Goal: Transaction & Acquisition: Purchase product/service

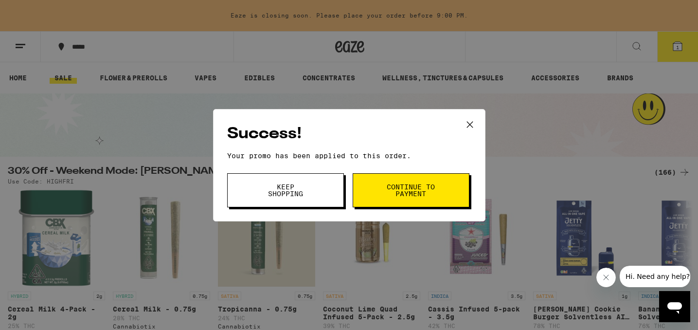
click at [292, 187] on span "Keep Shopping" at bounding box center [286, 190] width 50 height 14
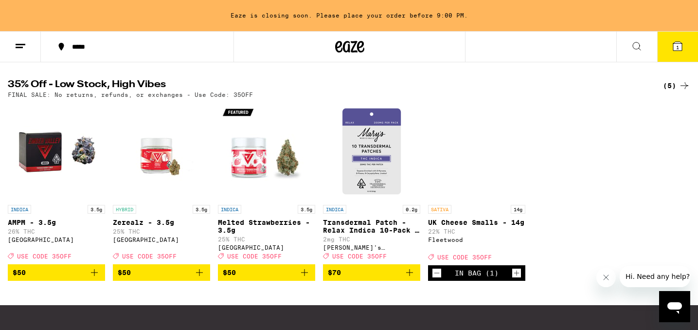
scroll to position [537, 0]
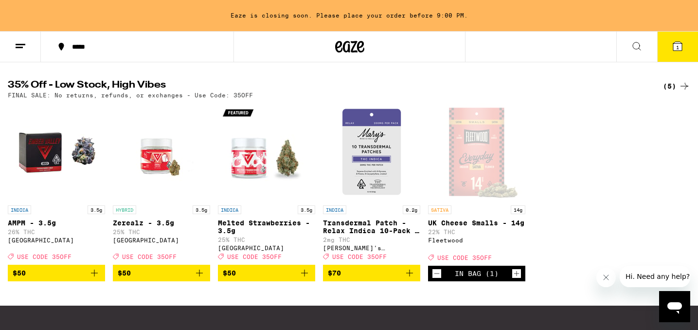
click at [686, 89] on icon at bounding box center [684, 86] width 8 height 7
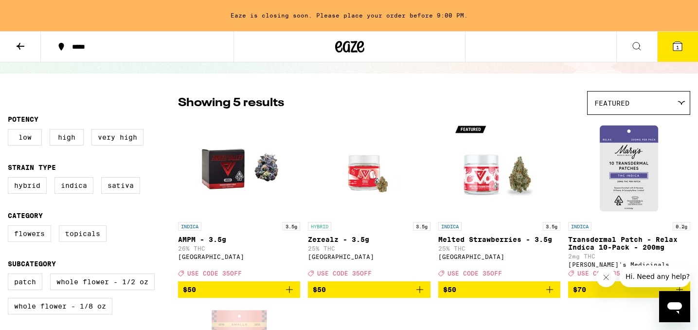
scroll to position [55, 0]
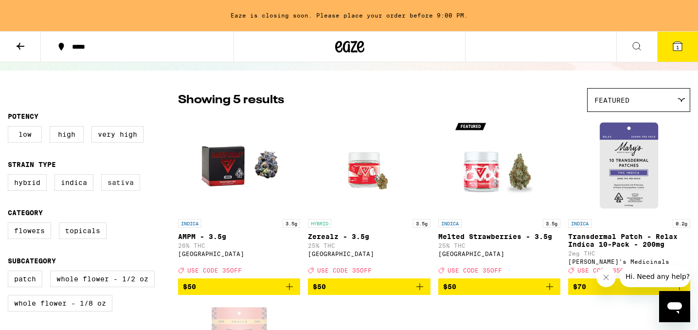
click at [122, 186] on label "Sativa" at bounding box center [120, 182] width 39 height 17
click at [10, 176] on input "Sativa" at bounding box center [10, 176] width 0 height 0
checkbox input "true"
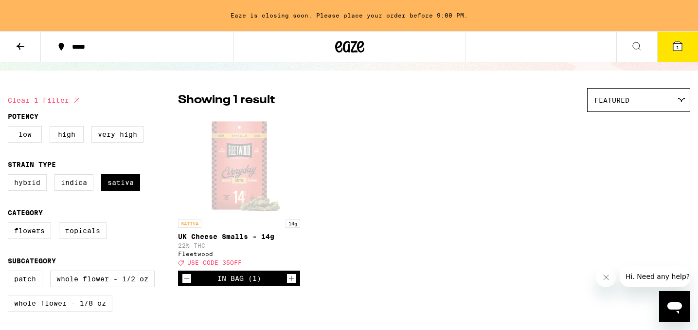
click at [26, 188] on label "Hybrid" at bounding box center [27, 182] width 39 height 17
click at [10, 176] on input "Hybrid" at bounding box center [10, 176] width 0 height 0
checkbox input "true"
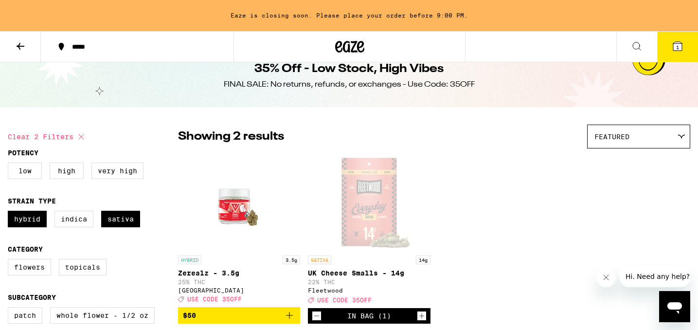
scroll to position [19, 0]
click at [126, 173] on label "Very High" at bounding box center [117, 170] width 52 height 17
click at [10, 164] on input "Very High" at bounding box center [10, 163] width 0 height 0
checkbox input "true"
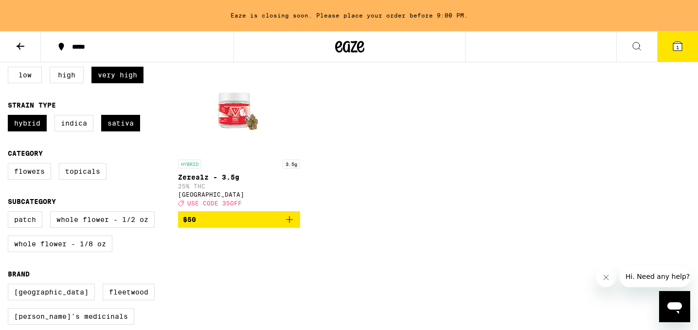
scroll to position [118, 0]
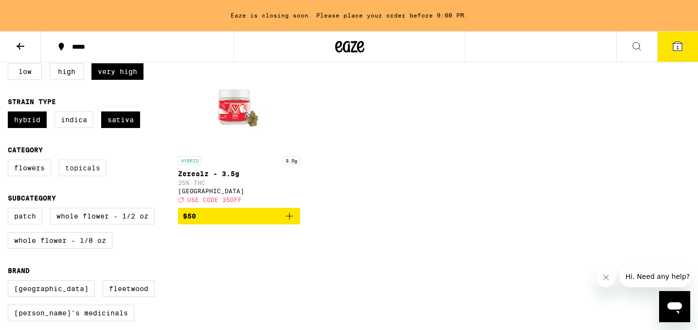
click at [91, 172] on label "Topicals" at bounding box center [83, 167] width 48 height 17
click at [10, 161] on input "Topicals" at bounding box center [10, 161] width 0 height 0
checkbox input "true"
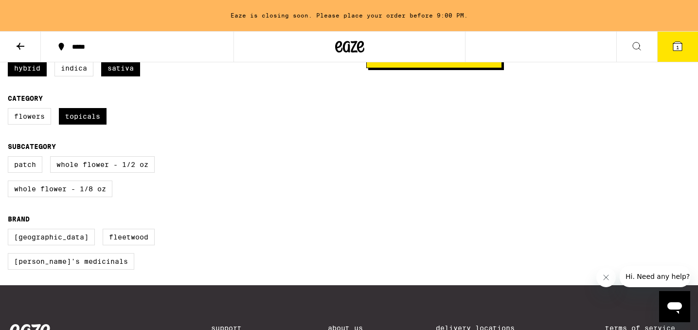
scroll to position [166, 0]
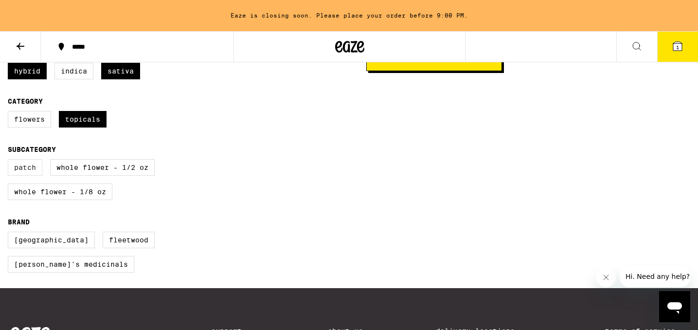
click at [28, 176] on label "Patch" at bounding box center [25, 167] width 35 height 17
click at [10, 161] on input "Patch" at bounding box center [10, 160] width 0 height 0
checkbox input "true"
click at [64, 200] on label "Whole Flower - 1/8 oz" at bounding box center [60, 191] width 105 height 17
click at [10, 161] on input "Whole Flower - 1/8 oz" at bounding box center [10, 160] width 0 height 0
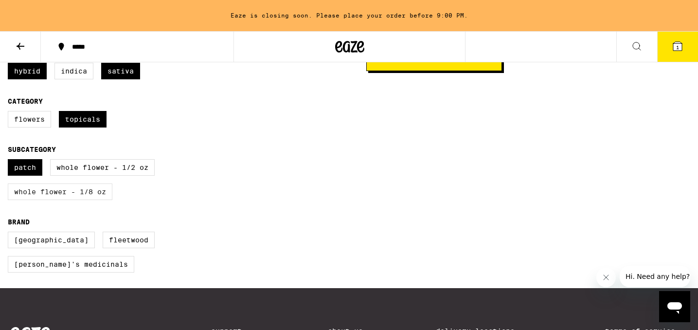
checkbox input "true"
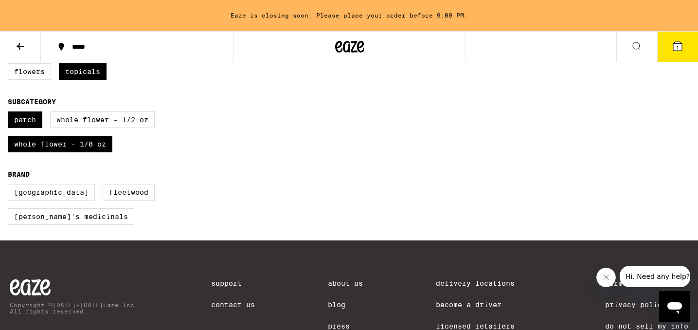
scroll to position [248, 0]
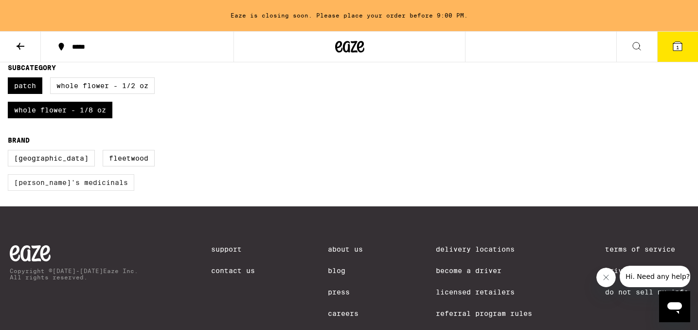
click at [56, 191] on label "[PERSON_NAME]'s Medicinals" at bounding box center [71, 182] width 126 height 17
click at [10, 152] on input "[PERSON_NAME]'s Medicinals" at bounding box center [10, 151] width 0 height 0
checkbox input "true"
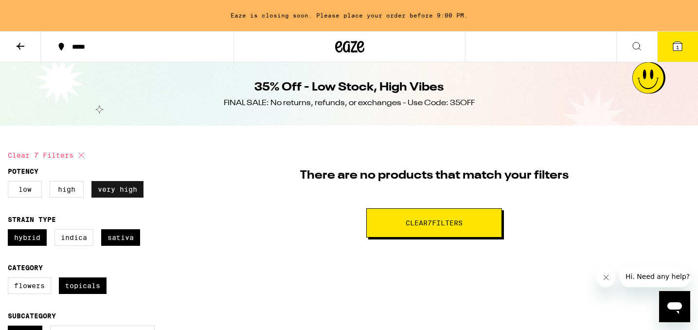
click at [117, 193] on label "Very High" at bounding box center [117, 189] width 52 height 17
click at [10, 183] on input "Very High" at bounding box center [10, 182] width 0 height 0
checkbox input "false"
click at [63, 191] on label "High" at bounding box center [67, 189] width 34 height 17
click at [10, 183] on input "High" at bounding box center [10, 182] width 0 height 0
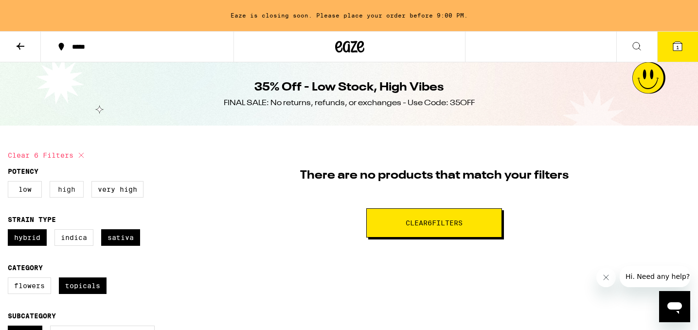
checkbox input "true"
click at [27, 185] on label "Low" at bounding box center [25, 189] width 34 height 17
click at [10, 183] on input "Low" at bounding box center [10, 182] width 0 height 0
checkbox input "true"
click at [18, 45] on icon at bounding box center [21, 46] width 8 height 7
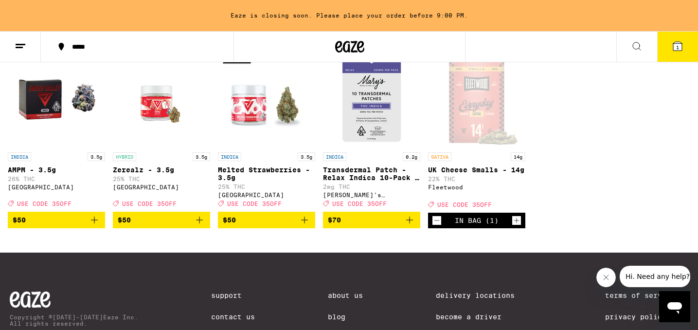
scroll to position [594, 0]
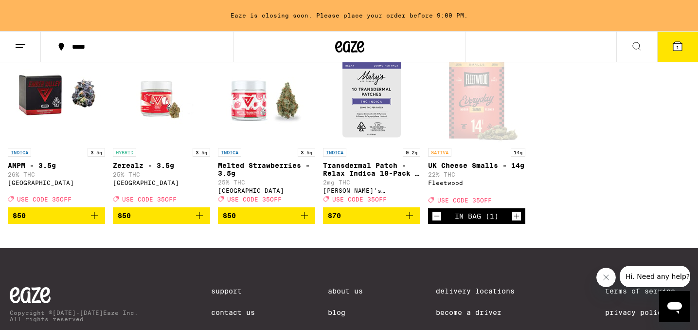
click at [143, 177] on p "25% THC" at bounding box center [161, 174] width 97 height 6
click at [199, 221] on icon "Add to bag" at bounding box center [200, 216] width 12 height 12
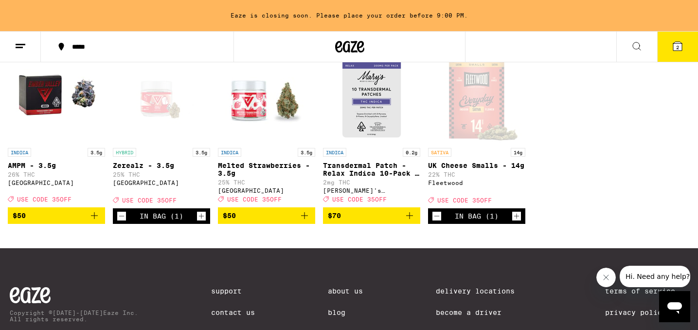
click at [38, 186] on div "[GEOGRAPHIC_DATA]" at bounding box center [56, 182] width 97 height 6
click at [469, 203] on div "SATIVA 14g UK Cheese Smalls - 14g 22% THC Fleetwood Deal Created with Sketch. U…" at bounding box center [476, 175] width 97 height 55
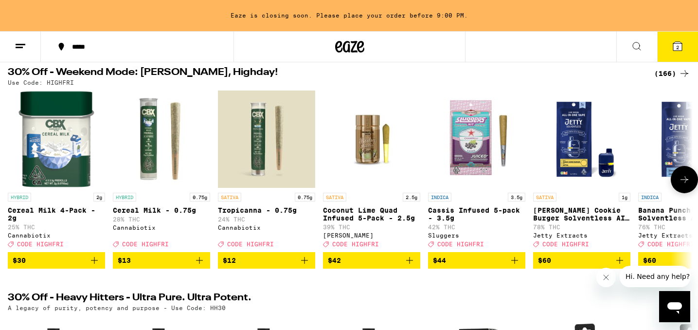
scroll to position [97, 0]
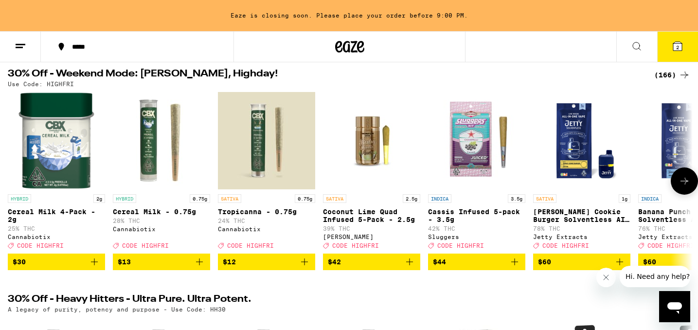
click at [274, 150] on img "Open page for Tropicanna - 0.75g from Cannabiotix" at bounding box center [266, 140] width 97 height 97
click at [307, 267] on icon "Add to bag" at bounding box center [305, 262] width 12 height 12
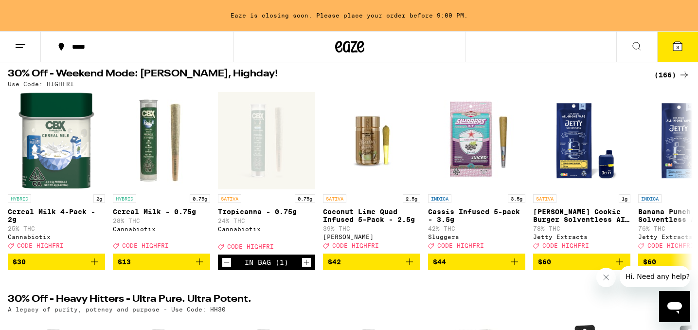
click at [673, 47] on icon at bounding box center [677, 46] width 9 height 9
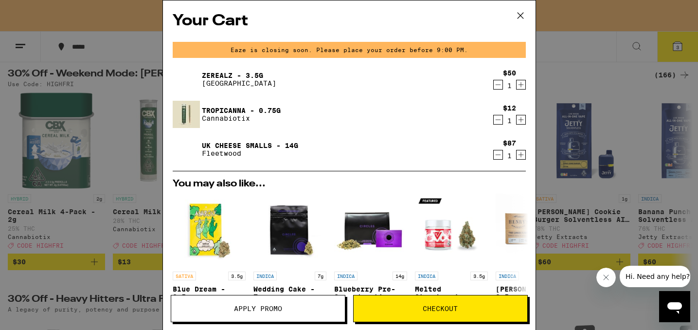
click at [497, 85] on icon "Decrement" at bounding box center [497, 85] width 5 height 0
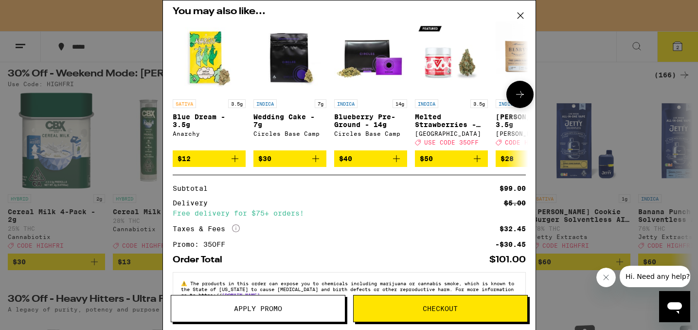
scroll to position [167, 0]
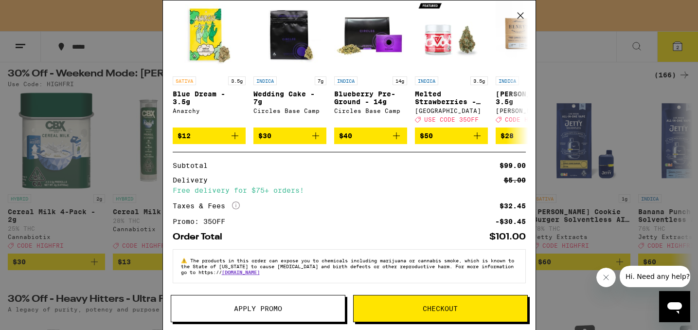
click at [437, 312] on span "Checkout" at bounding box center [440, 308] width 35 height 7
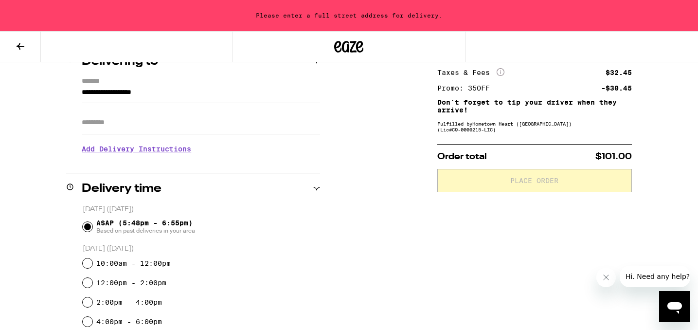
scroll to position [133, 0]
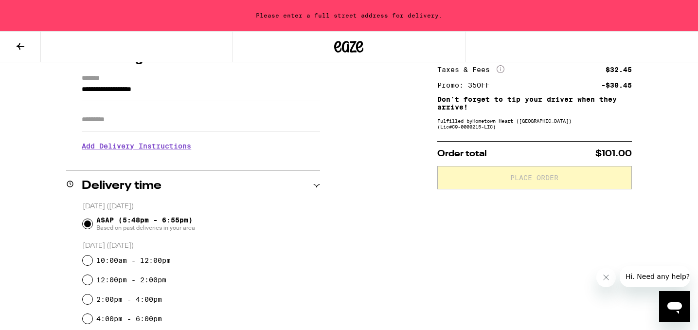
click at [644, 239] on div "**********" at bounding box center [349, 290] width 698 height 548
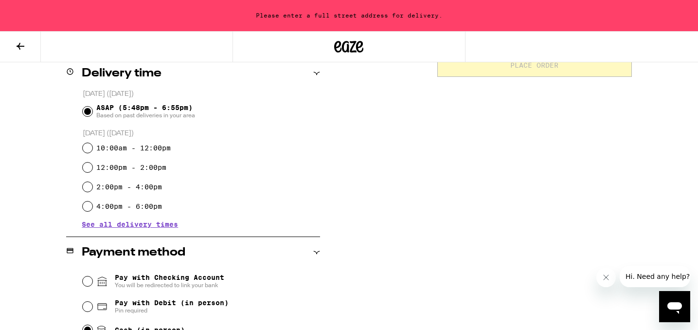
scroll to position [368, 0]
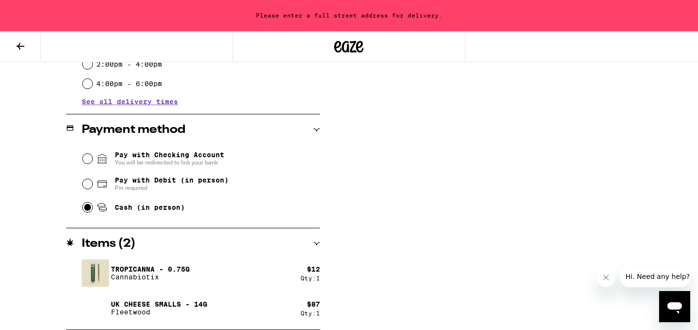
click at [146, 100] on span "See all delivery times" at bounding box center [130, 101] width 96 height 7
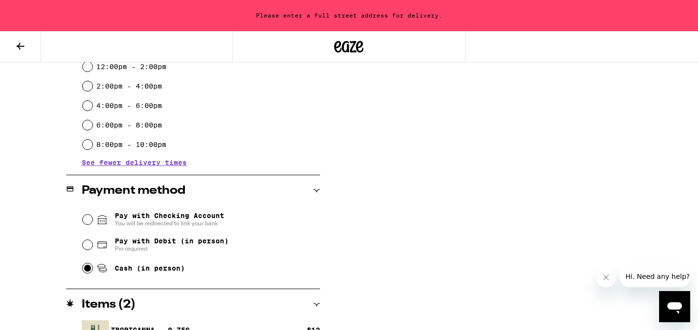
scroll to position [337, 0]
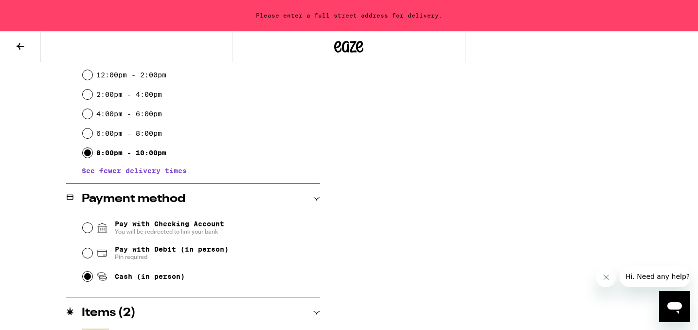
click at [86, 153] on input "8:00pm - 10:00pm" at bounding box center [88, 153] width 10 height 10
radio input "true"
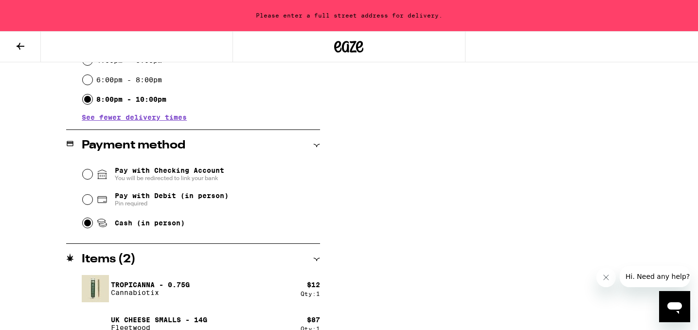
scroll to position [407, 0]
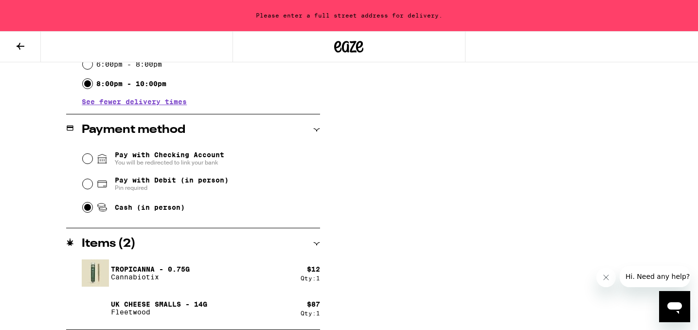
click at [88, 207] on input "Cash (in person)" at bounding box center [88, 207] width 10 height 10
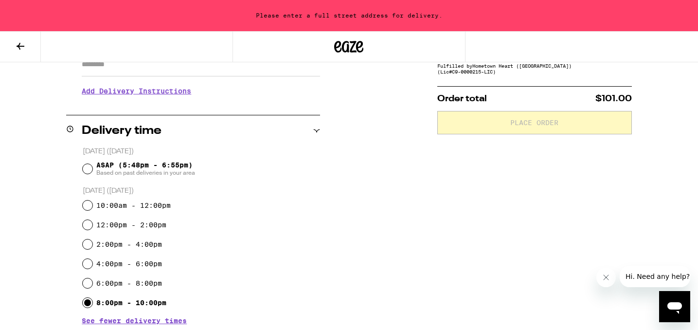
scroll to position [220, 0]
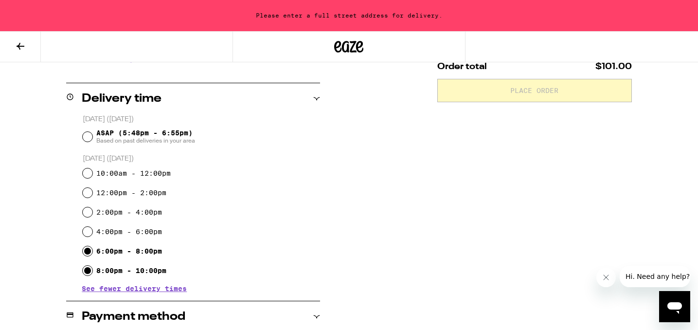
click at [86, 249] on input "6:00pm - 8:00pm" at bounding box center [88, 251] width 10 height 10
radio input "true"
click at [86, 271] on input "8:00pm - 10:00pm" at bounding box center [88, 270] width 10 height 10
radio input "true"
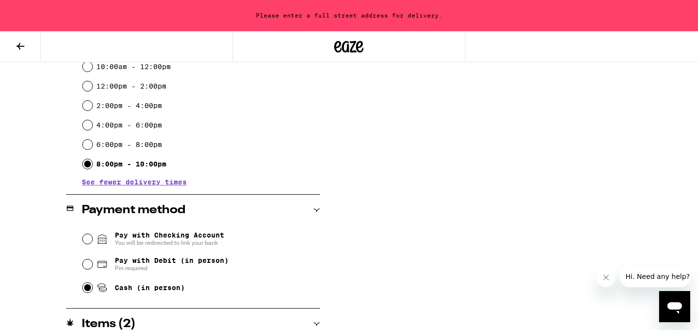
scroll to position [327, 0]
click at [89, 263] on input "Pay with Debit (in person) Pin required" at bounding box center [88, 263] width 10 height 10
radio input "true"
click at [86, 282] on div "Cash (in person)" at bounding box center [202, 286] width 238 height 21
click at [87, 288] on input "Cash (in person)" at bounding box center [88, 287] width 10 height 10
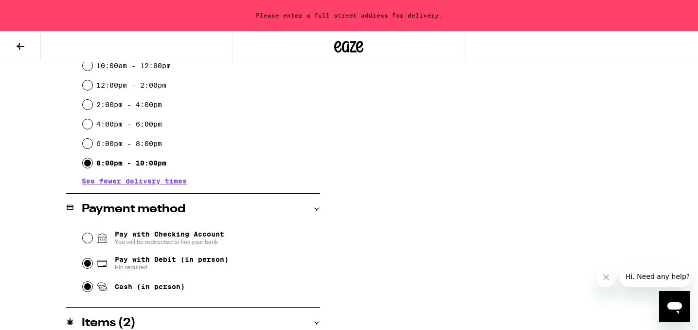
radio input "true"
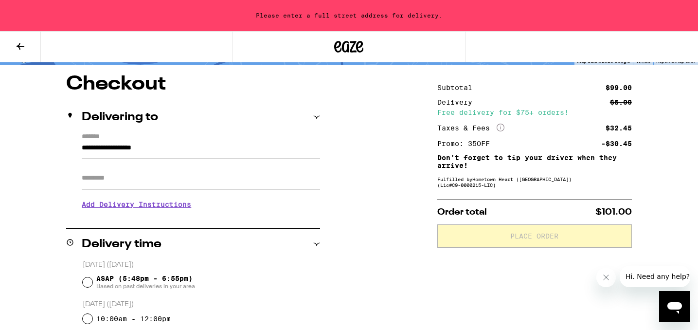
scroll to position [81, 0]
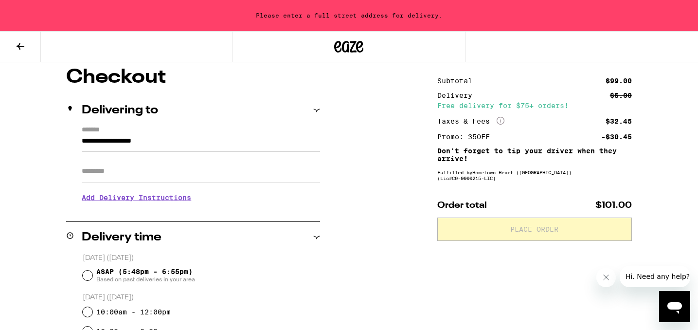
click at [109, 141] on input "**********" at bounding box center [201, 143] width 238 height 17
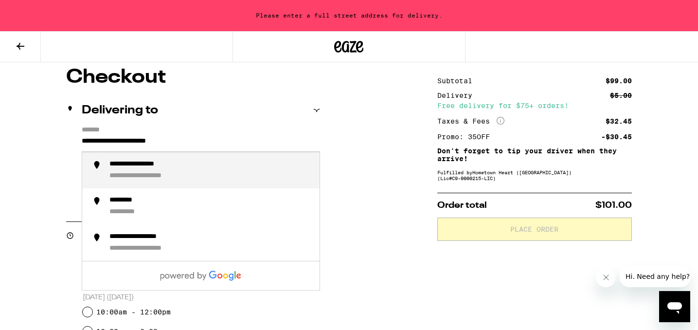
click at [133, 163] on div "**********" at bounding box center [148, 164] width 79 height 9
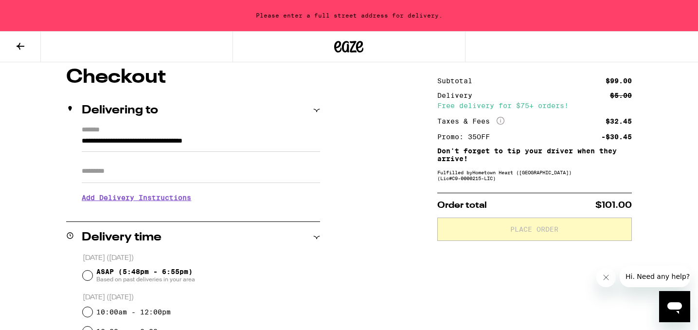
type input "**********"
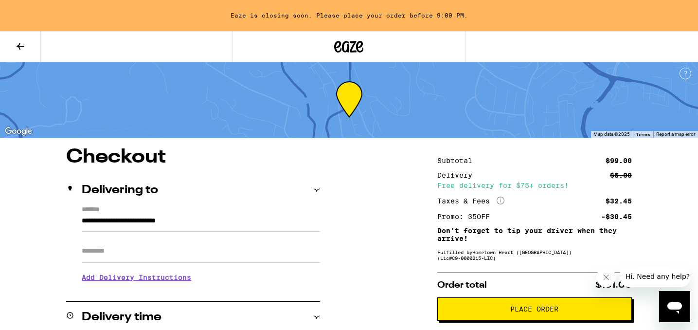
scroll to position [1, 0]
